Goal: Task Accomplishment & Management: Complete application form

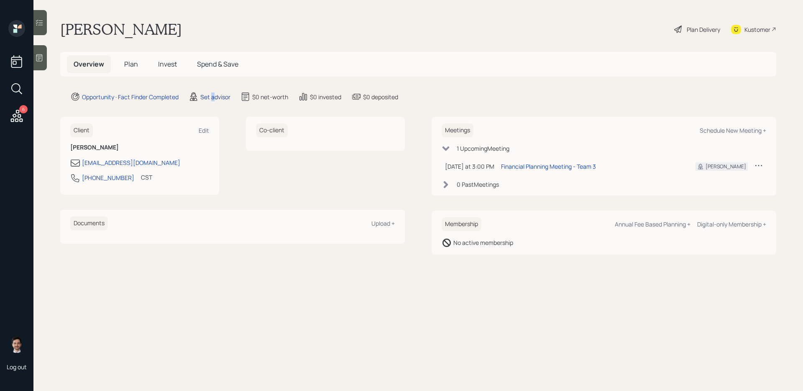
click at [213, 92] on div "Set advisor" at bounding box center [215, 96] width 30 height 9
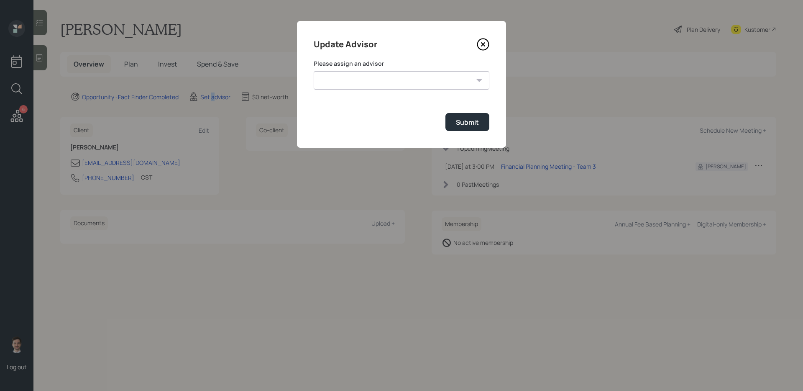
click at [370, 86] on select "[PERSON_NAME] [PERSON_NAME] [PERSON_NAME] End [PERSON_NAME] [PERSON_NAME] [PERS…" at bounding box center [402, 80] width 176 height 18
select select "ef6b64e1-8f62-4a74-b865-a7df4b35b836"
click at [314, 71] on select "[PERSON_NAME] [PERSON_NAME] [PERSON_NAME] End [PERSON_NAME] [PERSON_NAME] [PERS…" at bounding box center [402, 80] width 176 height 18
click at [473, 123] on div "Submit" at bounding box center [467, 122] width 23 height 9
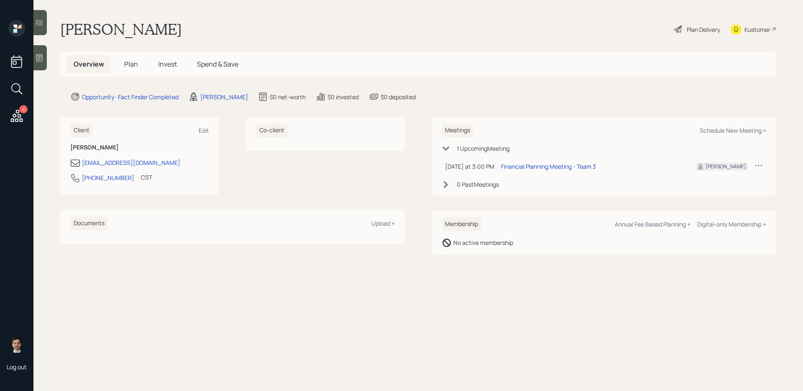
click at [132, 66] on span "Plan" at bounding box center [131, 63] width 14 height 9
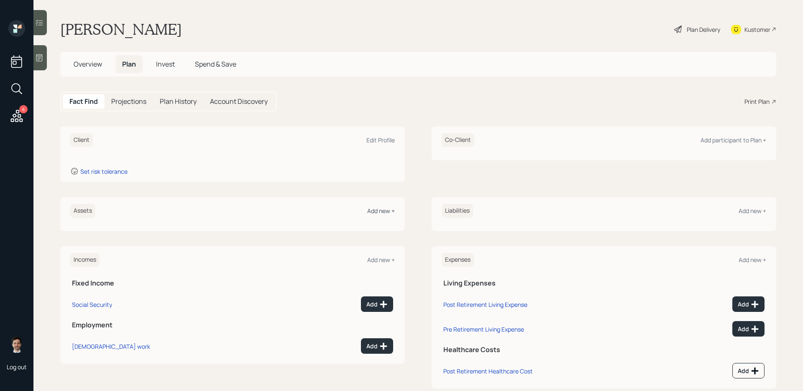
click at [377, 212] on div "Add new +" at bounding box center [381, 211] width 28 height 8
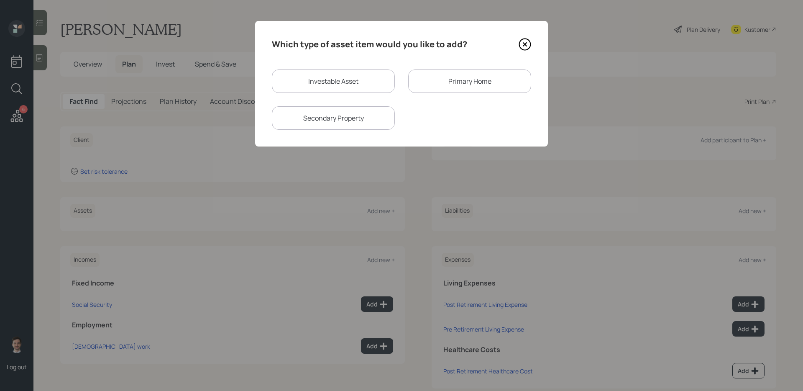
click at [333, 74] on div "Investable Asset" at bounding box center [333, 80] width 123 height 23
select select "taxable"
select select "balanced"
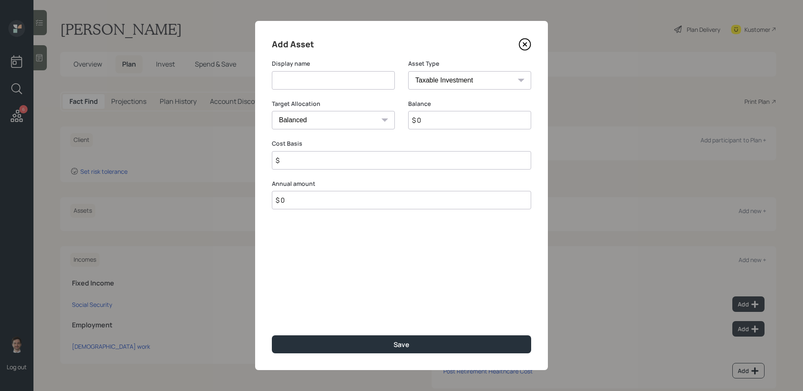
click at [327, 83] on input at bounding box center [333, 80] width 123 height 18
type input "Brokerage Account"
type input "$ 30,000"
type input "$ 25,000"
click at [272, 311] on button "Save" at bounding box center [401, 344] width 259 height 18
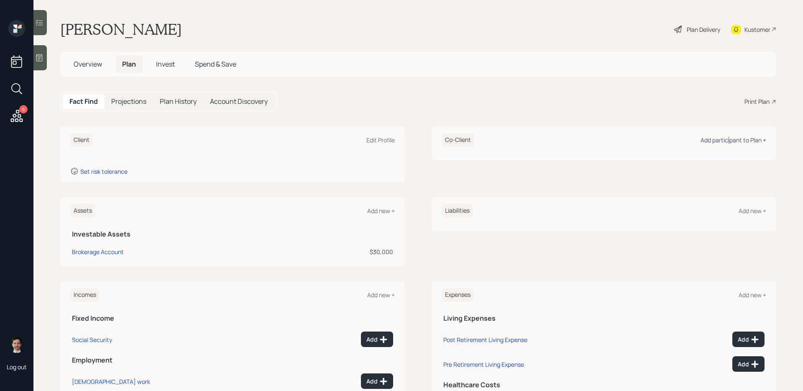
click at [615, 143] on div "Add participant to Plan +" at bounding box center [734, 140] width 66 height 8
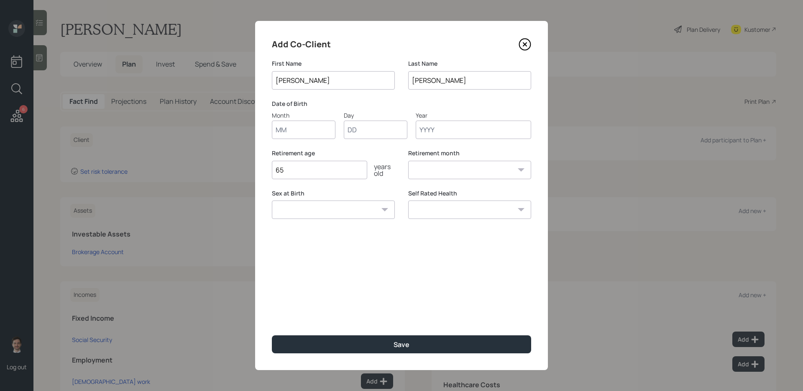
type input "[PERSON_NAME]"
type input "01"
type input "1950"
select select "1"
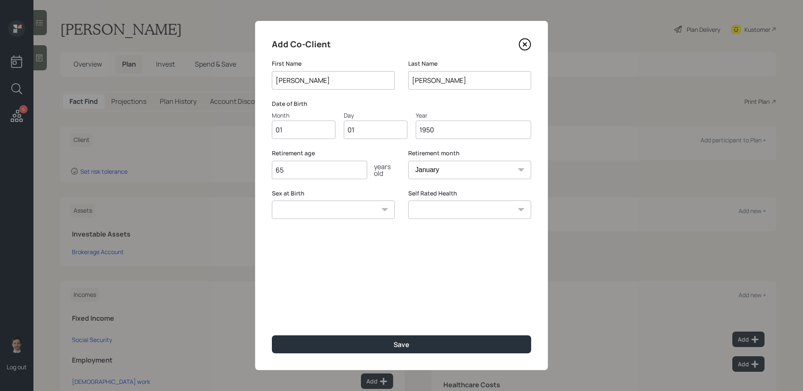
type input "1950"
click at [272, 311] on button "Save" at bounding box center [401, 344] width 259 height 18
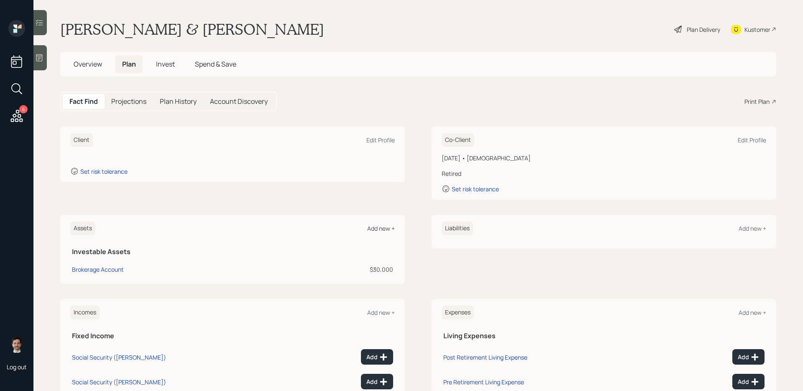
click at [375, 229] on div "Add new +" at bounding box center [381, 228] width 28 height 8
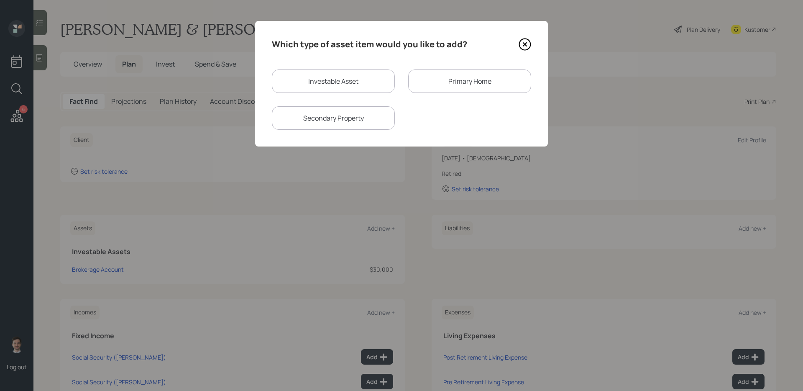
click at [347, 74] on div "Investable Asset" at bounding box center [333, 80] width 123 height 23
select select "taxable"
select select "balanced"
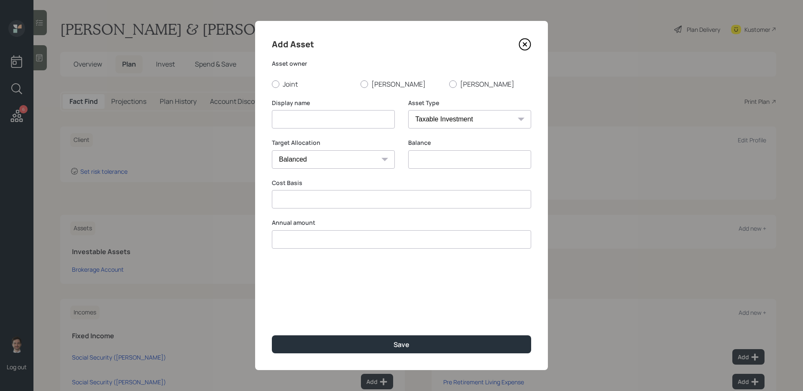
type input "$ 0"
type input "$"
type input "$ 0"
click at [459, 87] on label "[PERSON_NAME]" at bounding box center [490, 84] width 82 height 9
click at [449, 84] on input "[PERSON_NAME]" at bounding box center [449, 84] width 0 height 0
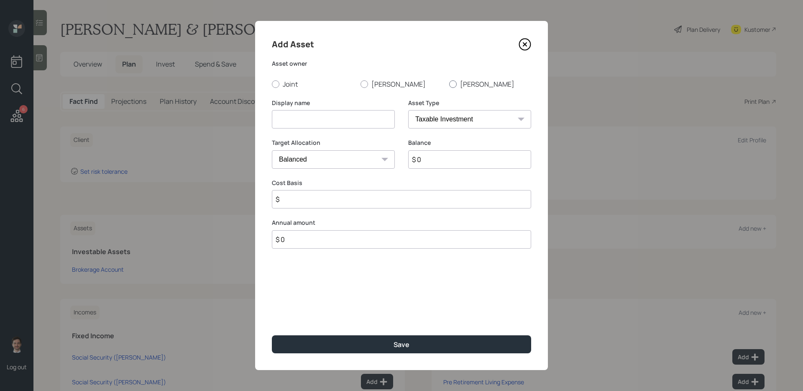
radio input "true"
click at [336, 124] on input at bounding box center [333, 119] width 123 height 18
type input "Current 401k"
select select "company_sponsored"
type input "$ 1"
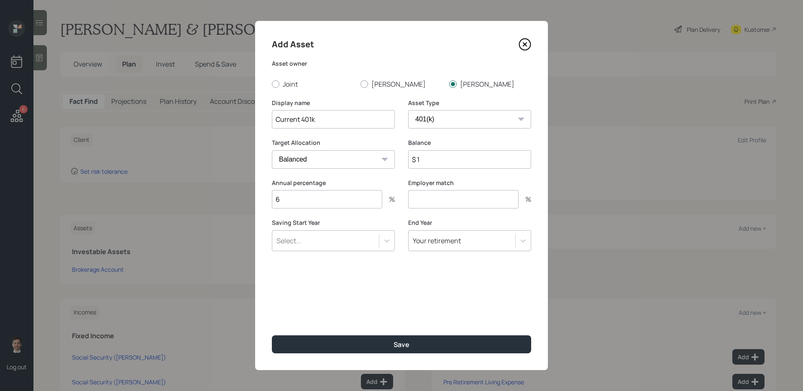
type input "6"
type input "3"
type input "a"
click at [272, 311] on button "Save" at bounding box center [401, 344] width 259 height 18
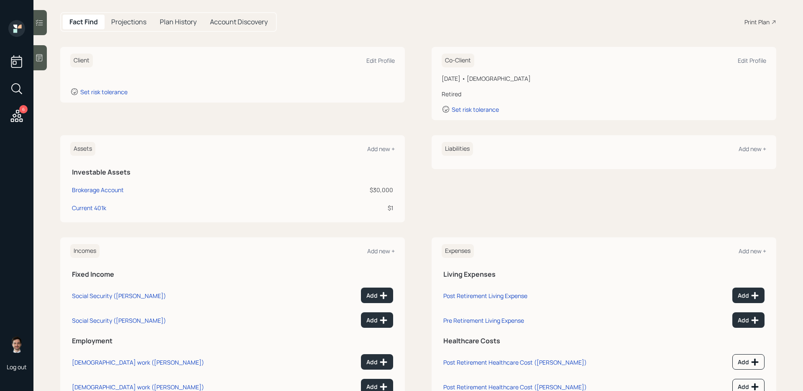
scroll to position [85, 0]
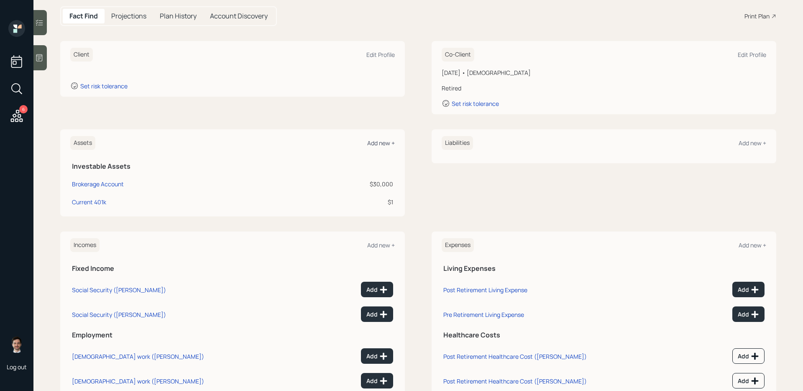
click at [375, 143] on div "Add new +" at bounding box center [381, 143] width 28 height 8
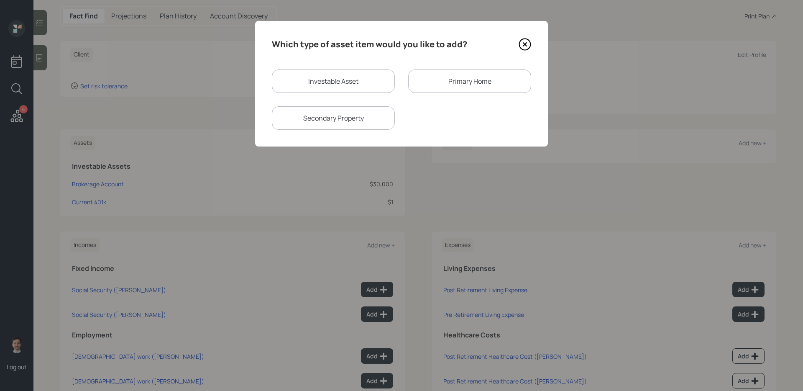
click at [333, 82] on div "Investable Asset" at bounding box center [333, 80] width 123 height 23
select select "taxable"
select select "balanced"
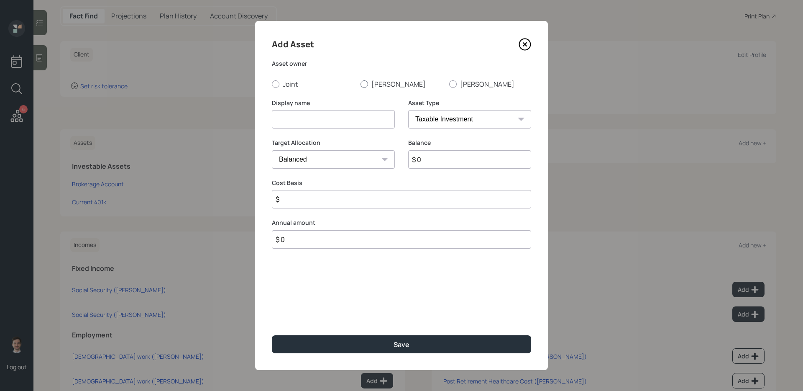
click at [378, 86] on label "[PERSON_NAME]" at bounding box center [402, 84] width 82 height 9
click at [361, 84] on input "[PERSON_NAME]" at bounding box center [360, 84] width 0 height 0
radio input "true"
click at [346, 128] on input at bounding box center [333, 119] width 123 height 18
type input "In"
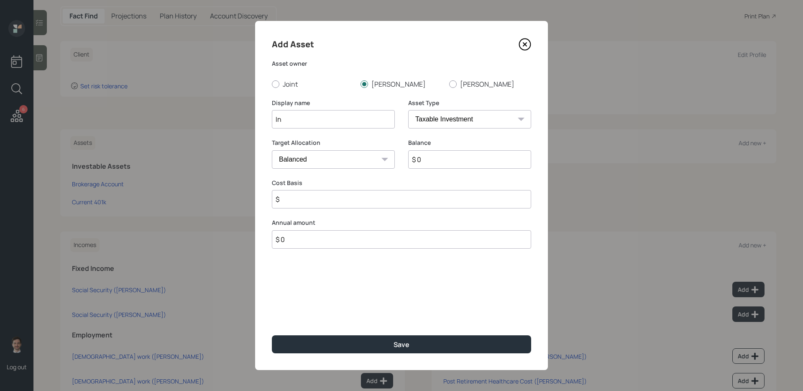
click at [531, 47] on icon at bounding box center [525, 44] width 13 height 13
